Goal: Check status: Check status

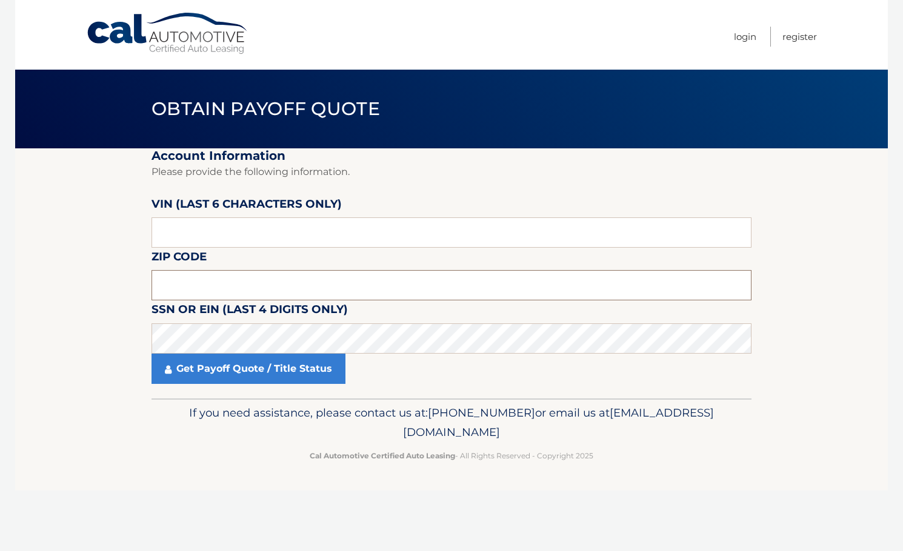
click at [233, 282] on input "text" at bounding box center [451, 285] width 600 height 30
type input "11706"
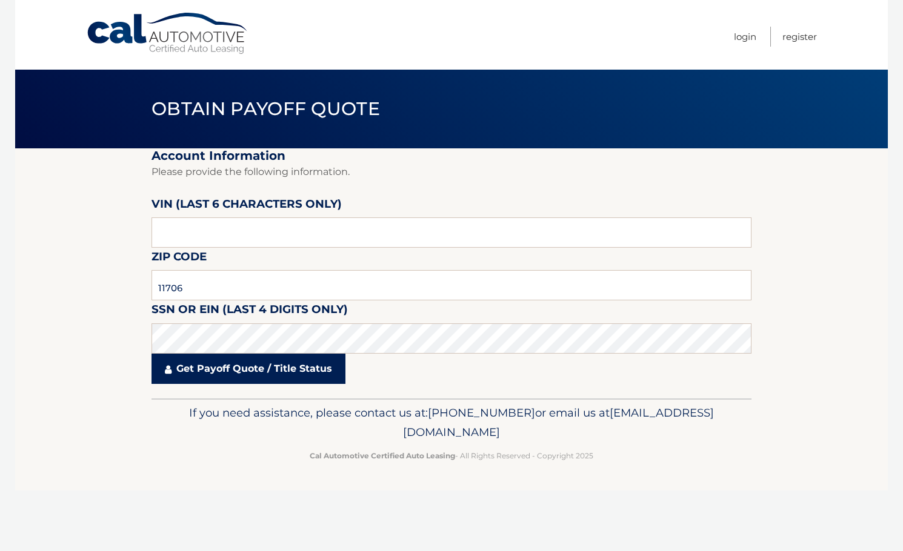
click at [199, 367] on link "Get Payoff Quote / Title Status" at bounding box center [248, 369] width 194 height 30
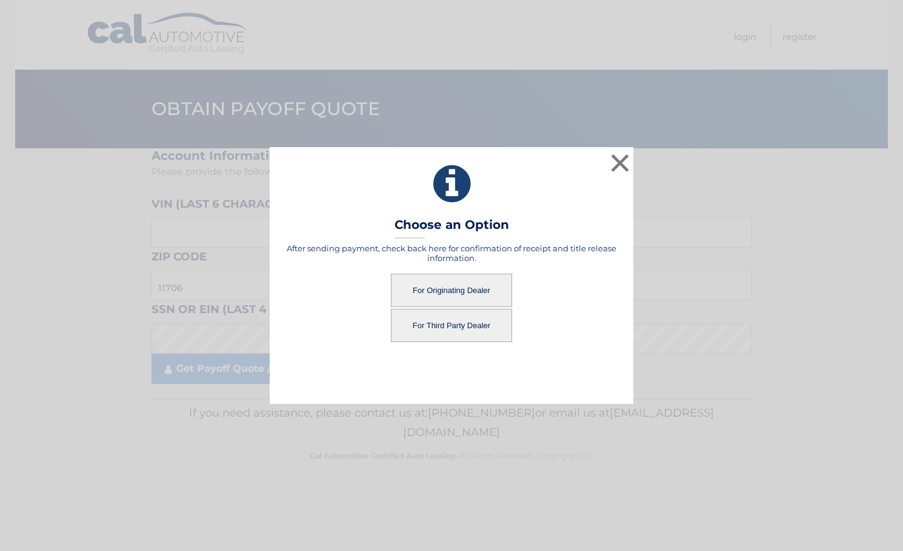
click at [444, 325] on button "For Third Party Dealer" at bounding box center [451, 325] width 121 height 33
click at [447, 316] on button "For Third Party Dealer" at bounding box center [451, 325] width 121 height 33
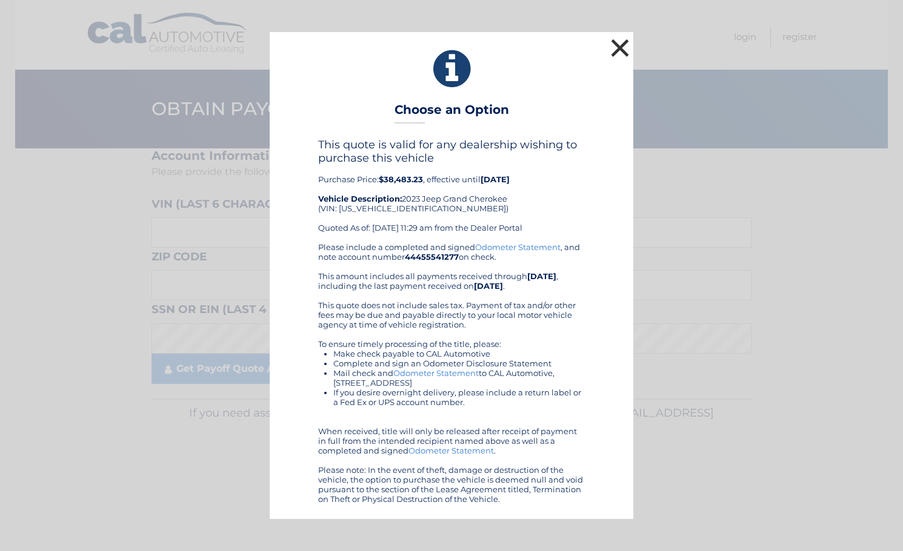
click at [614, 44] on button "×" at bounding box center [620, 48] width 24 height 24
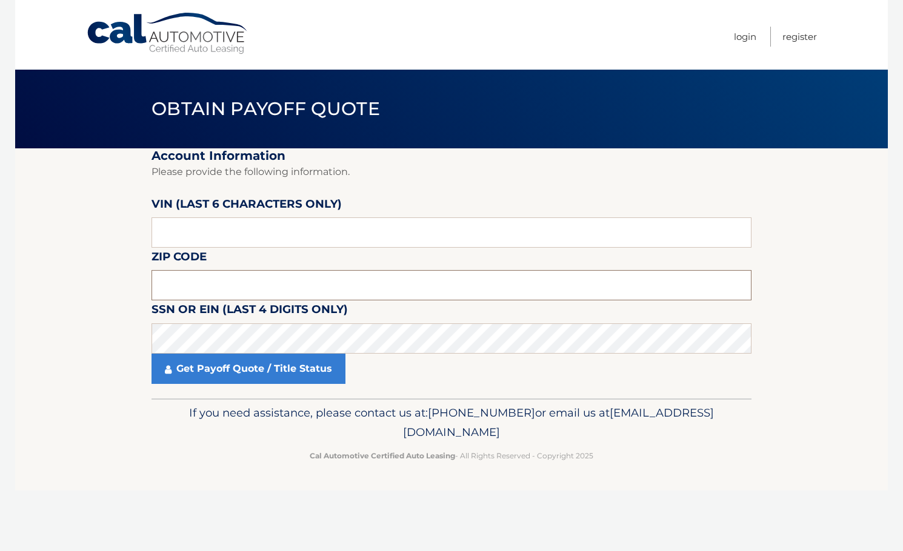
click at [182, 292] on input "text" at bounding box center [451, 285] width 600 height 30
type input "11706"
click at [196, 231] on input "text" at bounding box center [451, 232] width 600 height 30
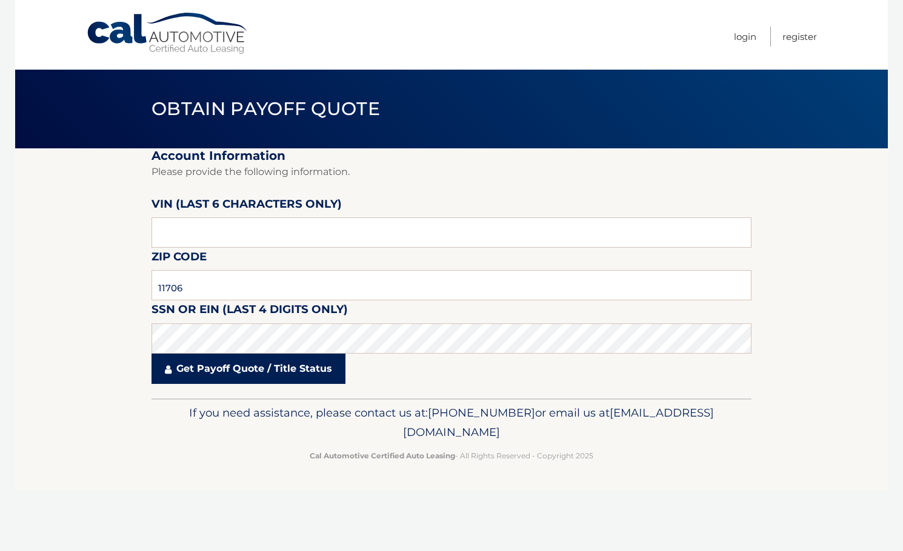
click at [193, 367] on link "Get Payoff Quote / Title Status" at bounding box center [248, 369] width 194 height 30
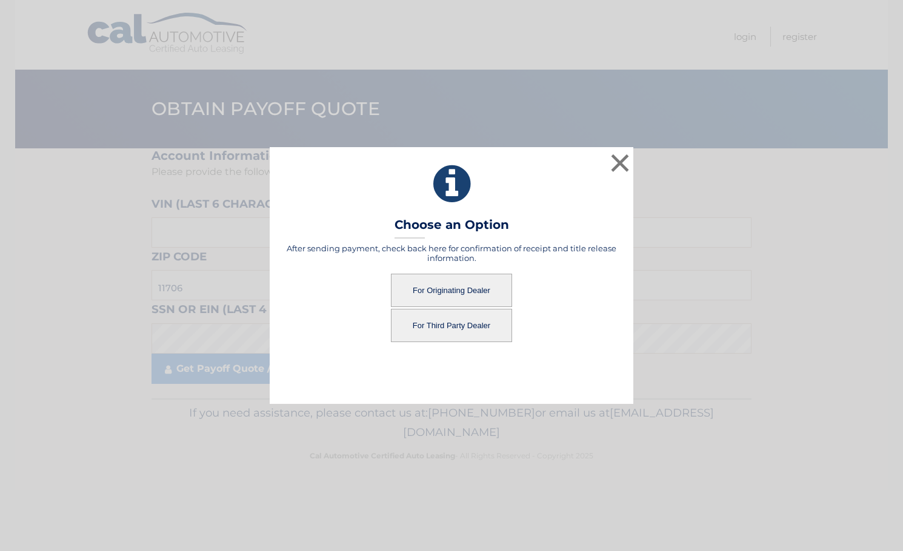
click at [446, 281] on button "For Originating Dealer" at bounding box center [451, 290] width 121 height 33
click at [446, 284] on button "For Originating Dealer" at bounding box center [451, 290] width 121 height 33
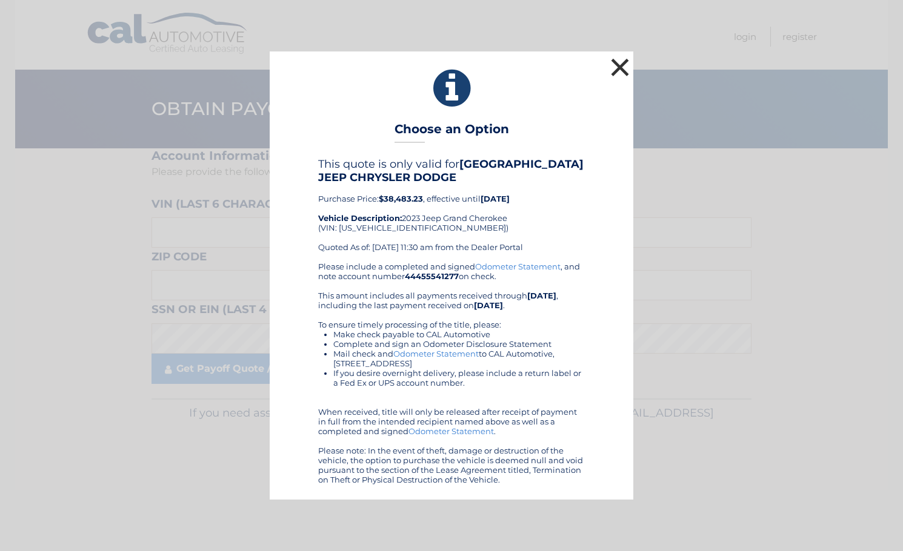
click at [620, 67] on button "×" at bounding box center [620, 67] width 24 height 24
